Goal: Information Seeking & Learning: Find specific page/section

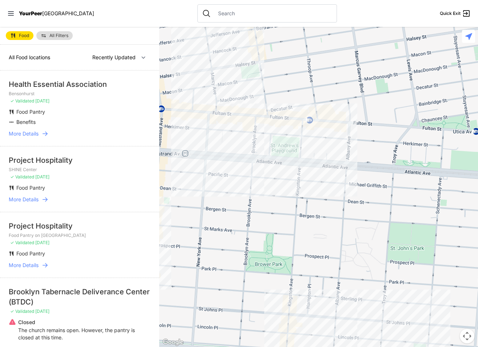
select select "nearby"
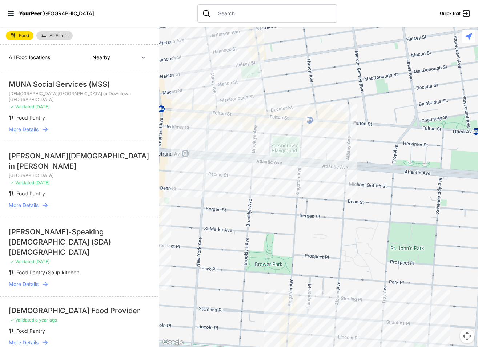
click at [257, 15] on input "text" at bounding box center [273, 13] width 119 height 7
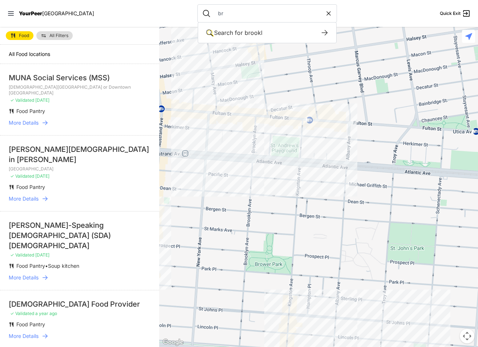
type input "b"
type input "11236"
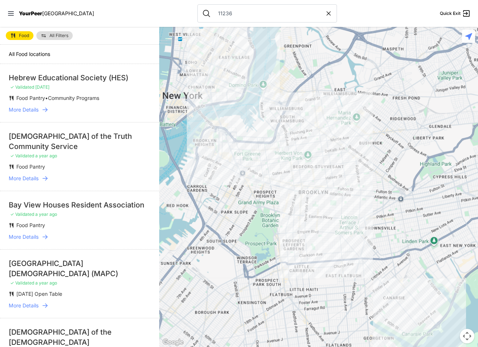
click at [384, 300] on div at bounding box center [318, 187] width 319 height 320
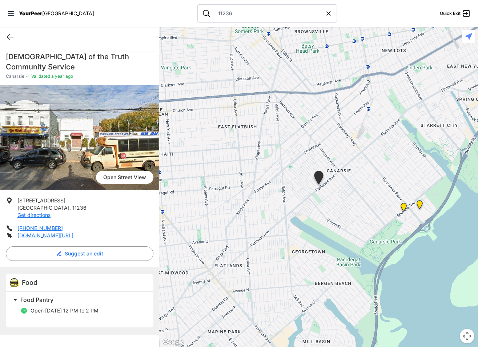
drag, startPoint x: 83, startPoint y: 207, endPoint x: 36, endPoint y: 312, distance: 115.8
click at [36, 312] on div "Open [DATE] 12 PM to 2 PM" at bounding box center [82, 312] width 124 height 17
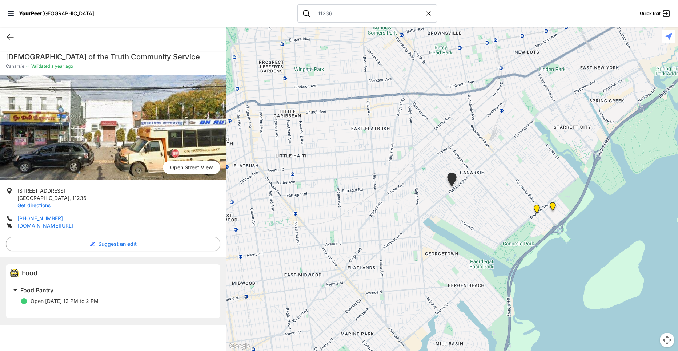
click at [66, 300] on span "Open [DATE] 12 PM to 2 PM" at bounding box center [65, 300] width 68 height 6
click at [53, 294] on span at bounding box center [106, 290] width 192 height 10
click at [51, 294] on div "Food Pantry" at bounding box center [113, 291] width 215 height 18
click at [47, 290] on span "Food Pantry" at bounding box center [36, 289] width 33 height 7
click at [99, 221] on span "[PHONE_NUMBER] [DOMAIN_NAME][URL]" at bounding box center [113, 222] width 215 height 15
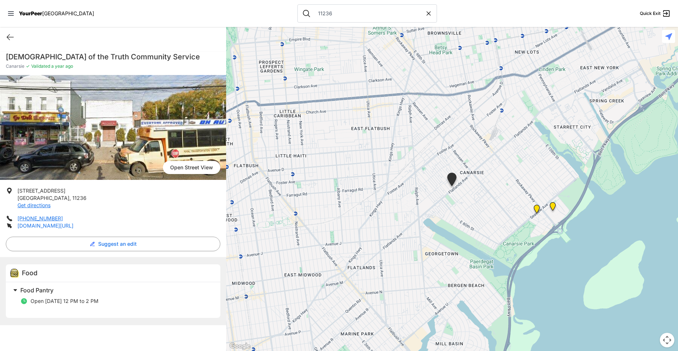
click at [73, 223] on link "[DOMAIN_NAME][URL]" at bounding box center [45, 225] width 56 height 6
